Goal: Information Seeking & Learning: Learn about a topic

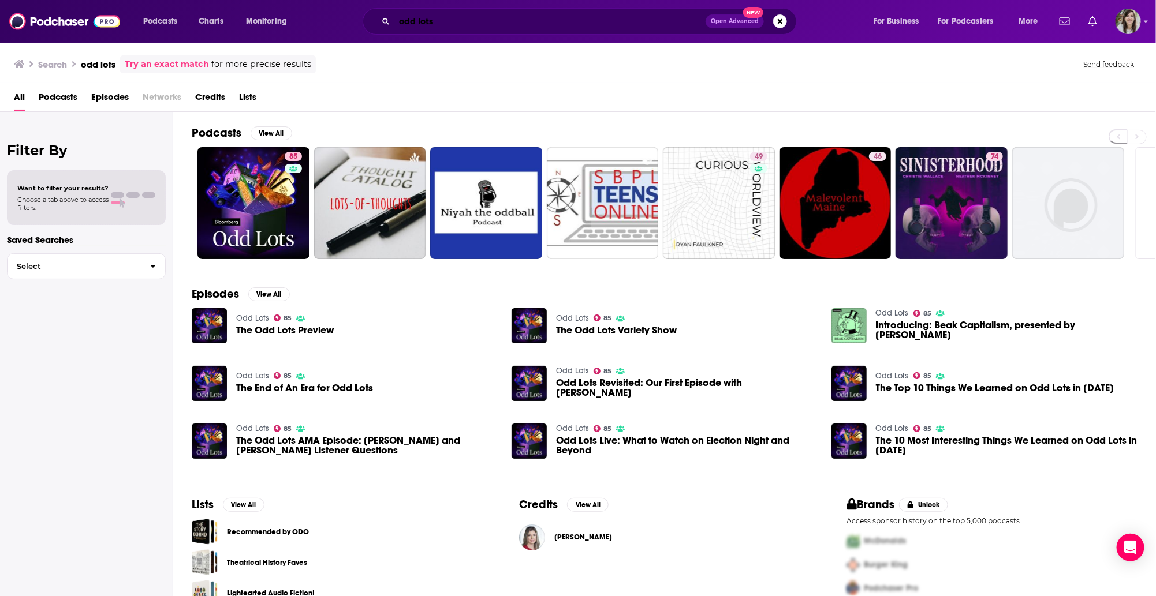
click at [642, 21] on input "odd lots" at bounding box center [549, 21] width 311 height 18
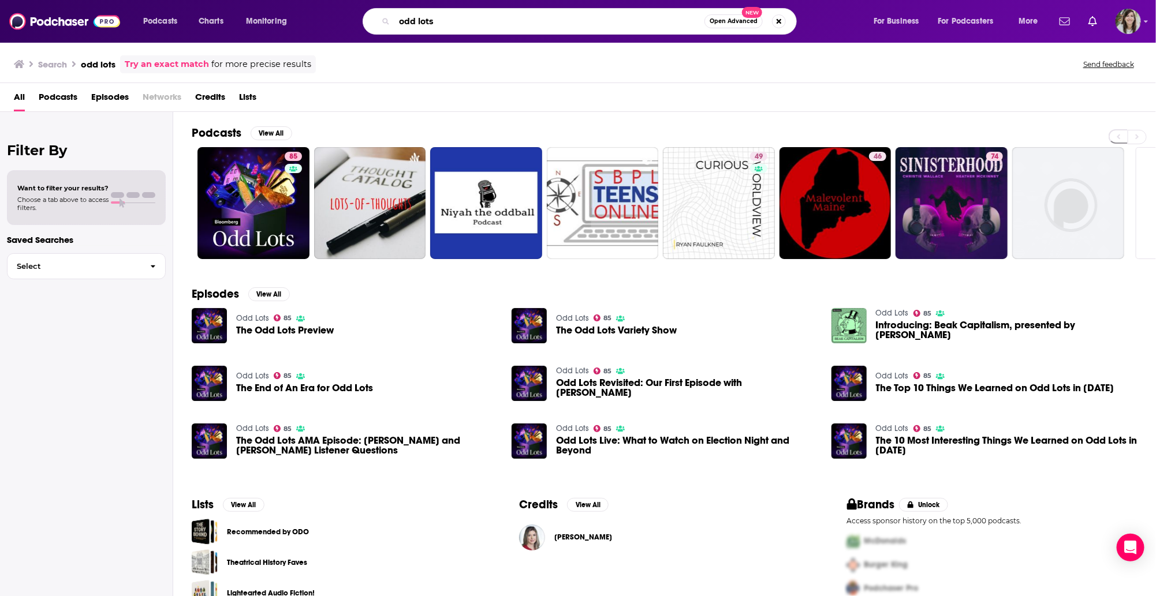
click at [642, 21] on input "odd lots" at bounding box center [549, 21] width 310 height 18
type input "hello [DATE]"
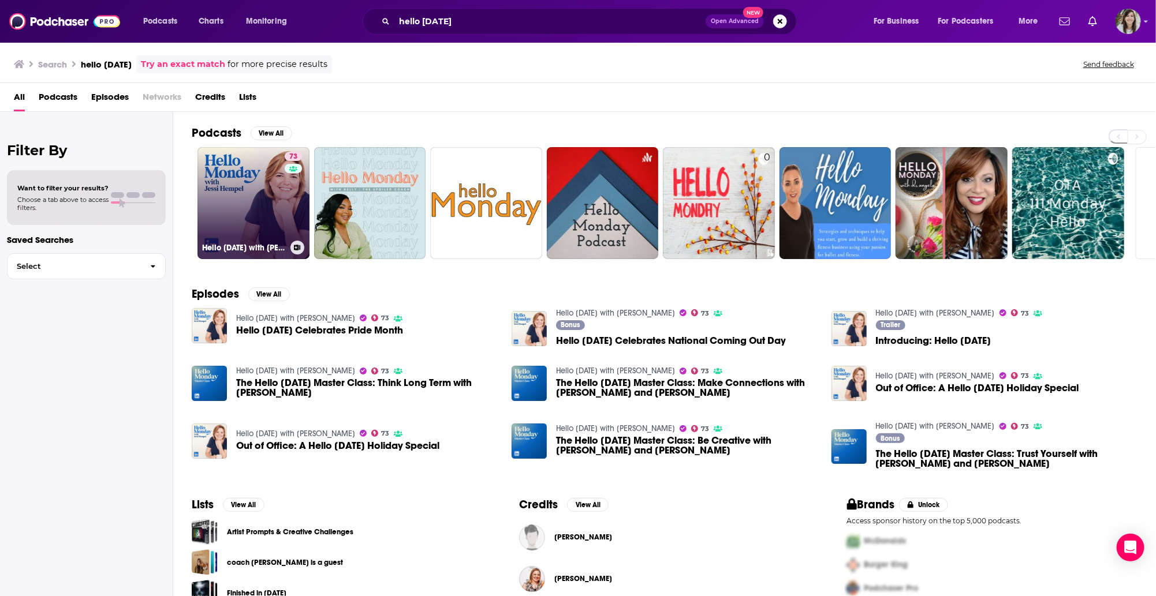
click at [229, 193] on link "73 Hello [DATE] with [PERSON_NAME]" at bounding box center [253, 203] width 112 height 112
